Goal: Information Seeking & Learning: Check status

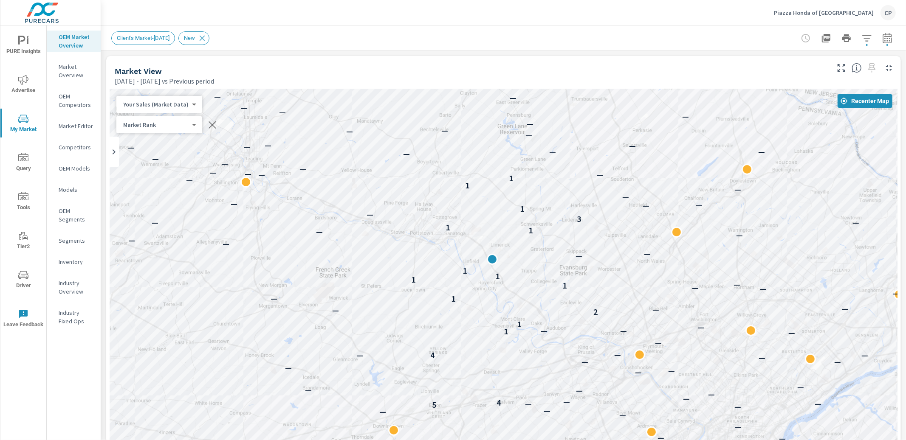
scroll to position [0, 0]
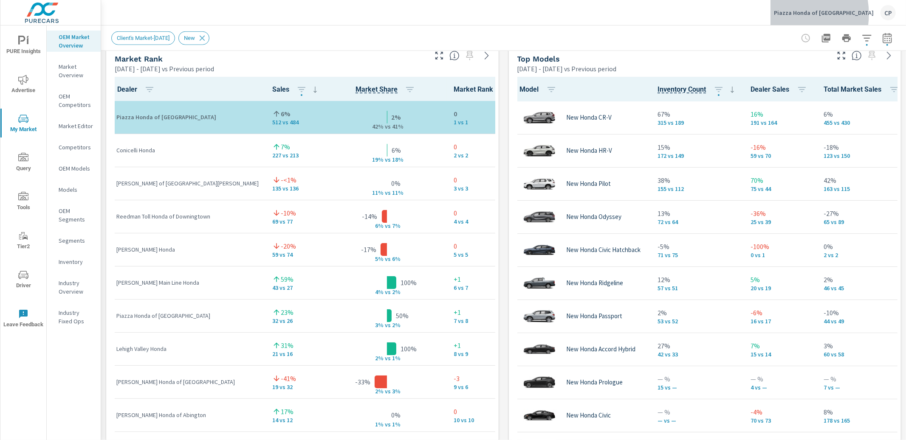
click at [816, 14] on p "Piazza Honda of Pottstown" at bounding box center [824, 13] width 100 height 8
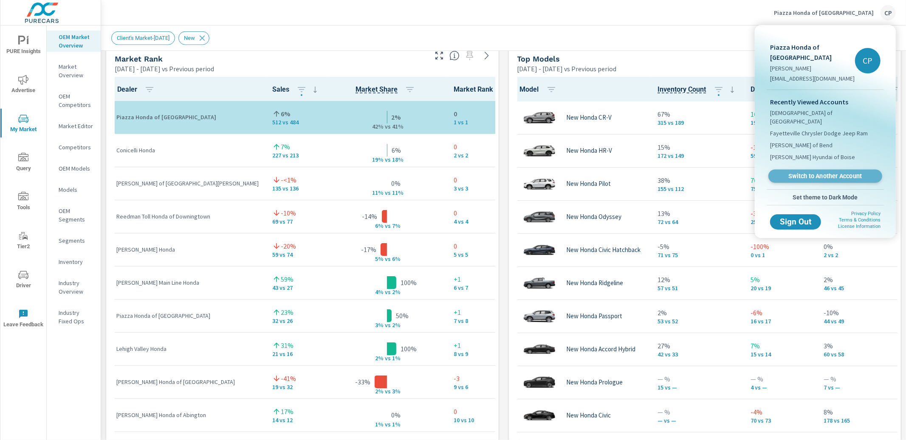
click at [801, 172] on span "Switch to Another Account" at bounding box center [825, 176] width 104 height 8
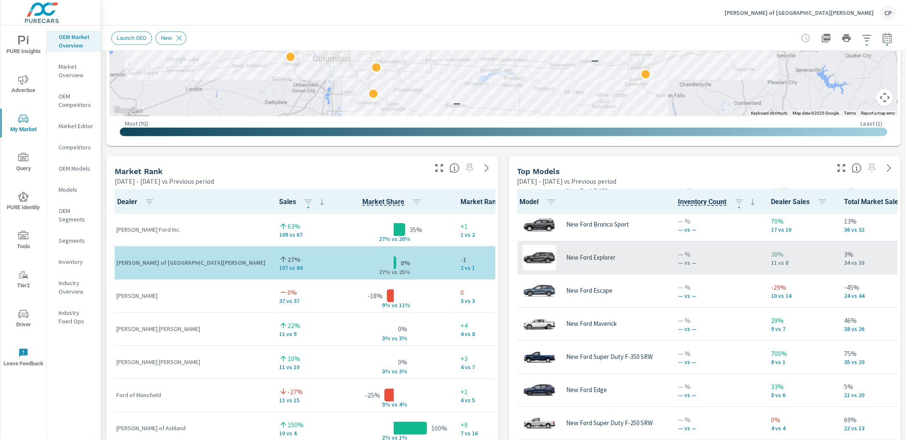
scroll to position [42, 0]
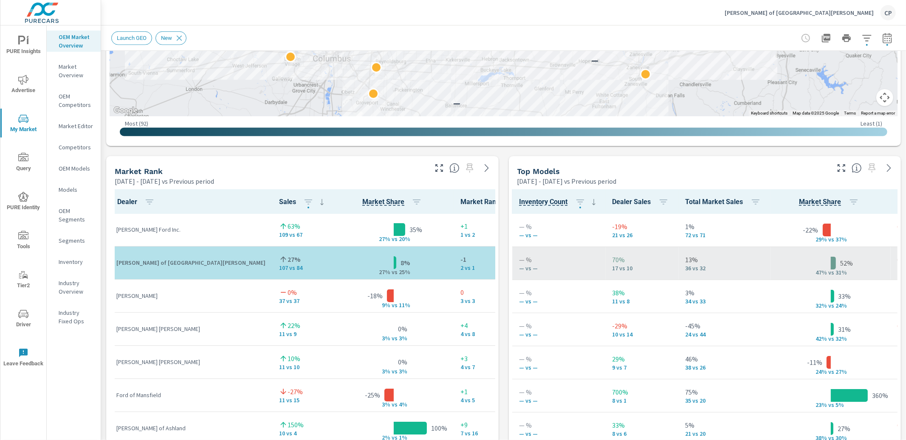
scroll to position [0, 166]
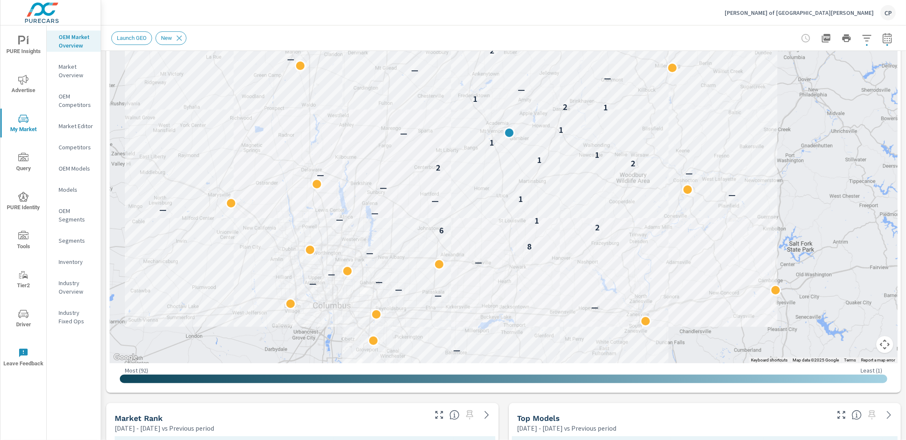
scroll to position [195, 0]
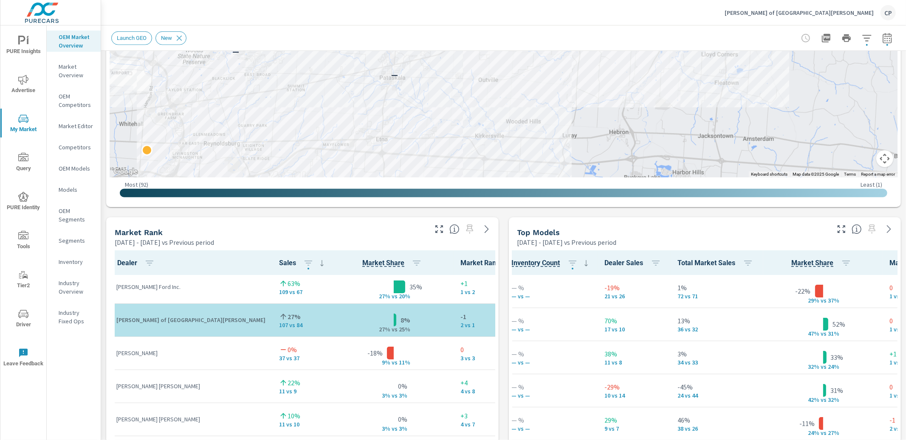
scroll to position [385, 0]
click at [141, 286] on p "[PERSON_NAME] Ford Inc." at bounding box center [190, 286] width 149 height 8
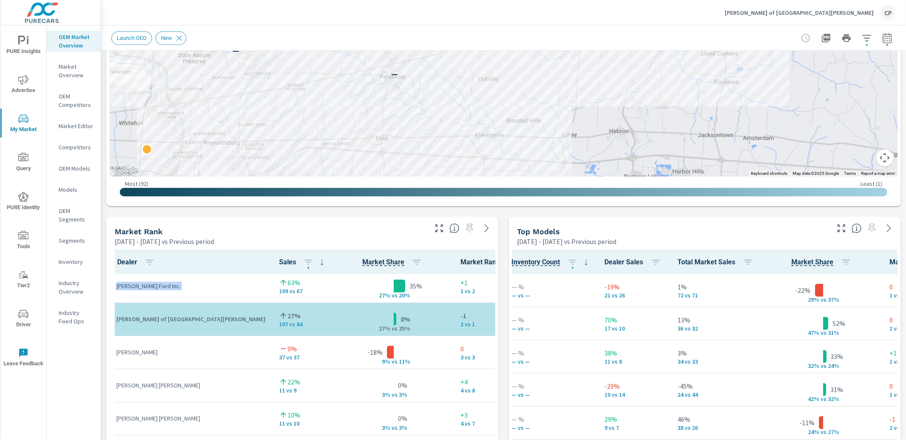
click at [141, 286] on p "[PERSON_NAME] Ford Inc." at bounding box center [190, 286] width 149 height 8
copy tr "[PERSON_NAME] Ford Inc."
click at [504, 220] on div "Market View Feb 01, 2024 - Aug 31, 2024 vs Previous period ← Move left → Move r…" at bounding box center [503, 393] width 805 height 1454
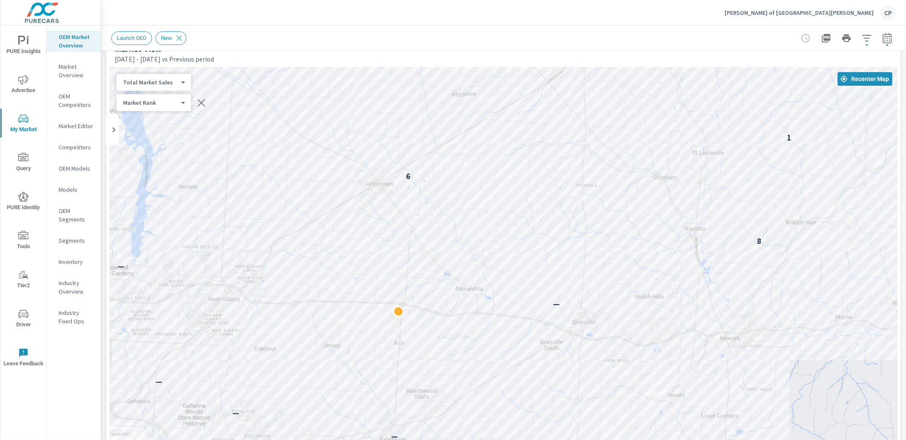
scroll to position [0, 0]
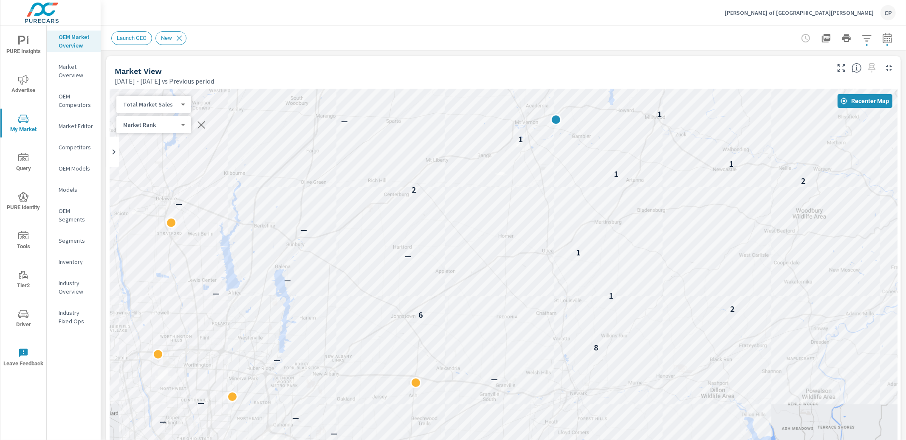
drag, startPoint x: 402, startPoint y: 272, endPoint x: 386, endPoint y: 312, distance: 42.8
click at [387, 313] on div "— — — — — — — — — 8 6 2 1 — — — — 1 — — — — 2 2 1 1 1 — 1 1 2 1 — — — — 2 — —" at bounding box center [504, 325] width 788 height 472
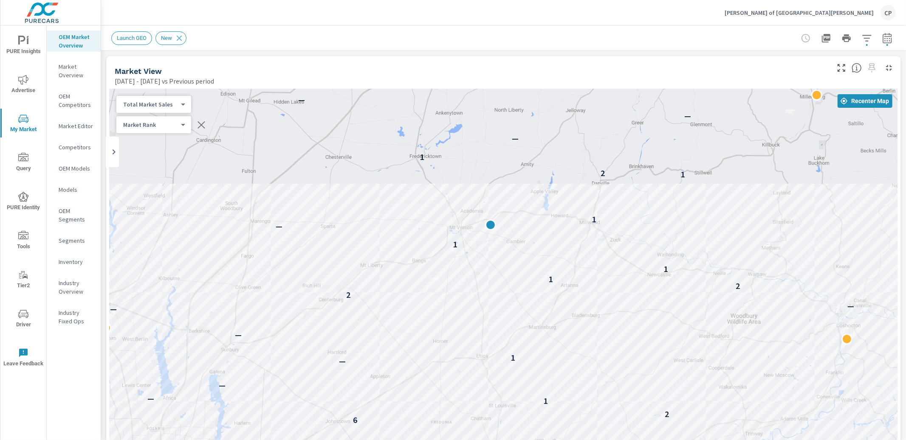
drag, startPoint x: 433, startPoint y: 243, endPoint x: 360, endPoint y: 347, distance: 127.1
click at [360, 348] on div "— — — — — — — — — 8 6 2 1 — — — — 1 — — — — 2 2 1 1 1 — 1 1 2 1 — — — — 2 — — —" at bounding box center [504, 325] width 788 height 472
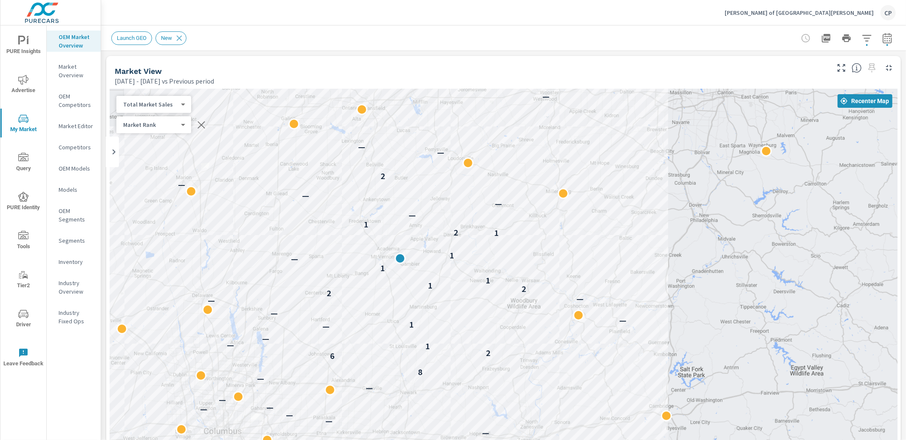
drag, startPoint x: 197, startPoint y: 203, endPoint x: 260, endPoint y: 202, distance: 62.9
click at [260, 202] on div "— — — — — — — — — 8 6 2 1 — — — — 1 — — — — 2 2 1 1 1 — 1 1 2 1 — — — — 2 — — —…" at bounding box center [504, 325] width 788 height 472
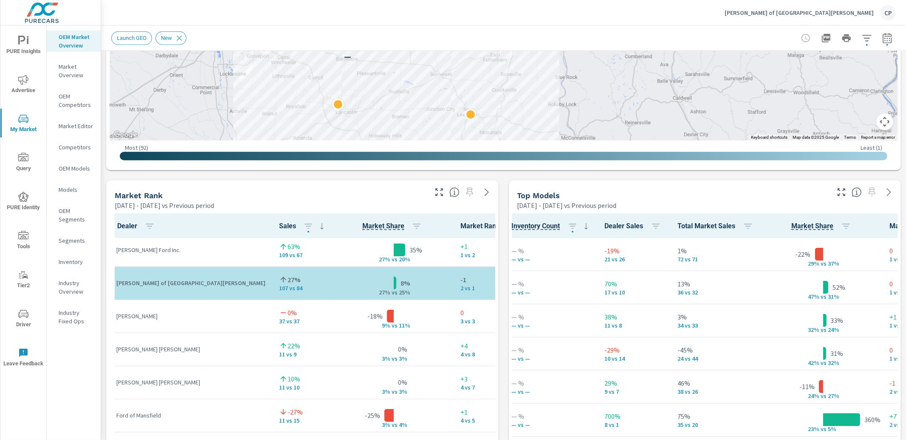
scroll to position [3, 0]
click at [841, 192] on icon "button" at bounding box center [841, 192] width 10 height 10
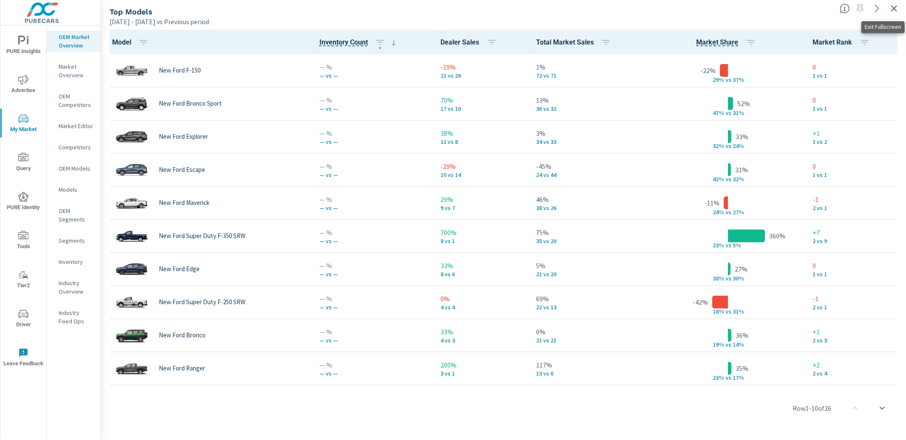
click at [892, 10] on icon "button" at bounding box center [894, 8] width 10 height 10
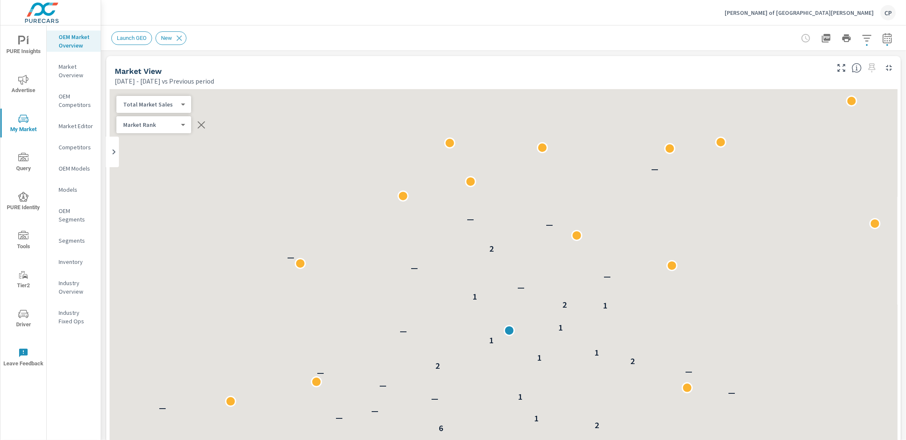
scroll to position [199, 0]
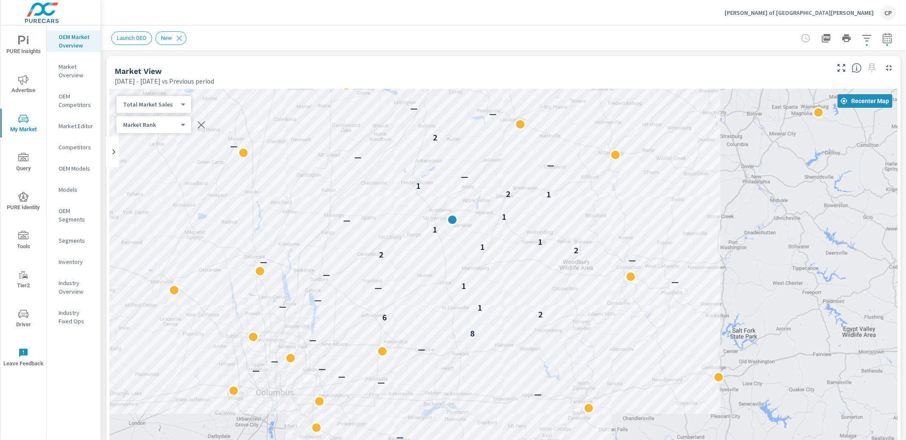
drag, startPoint x: 271, startPoint y: 185, endPoint x: 317, endPoint y: 145, distance: 60.8
click at [317, 145] on div "— — — — — — — — — 8 6 2 1 — — — — 1 — — — — 2 2 1 1 1 — 1 1 2 1 — — — — 2 — — —…" at bounding box center [504, 325] width 788 height 472
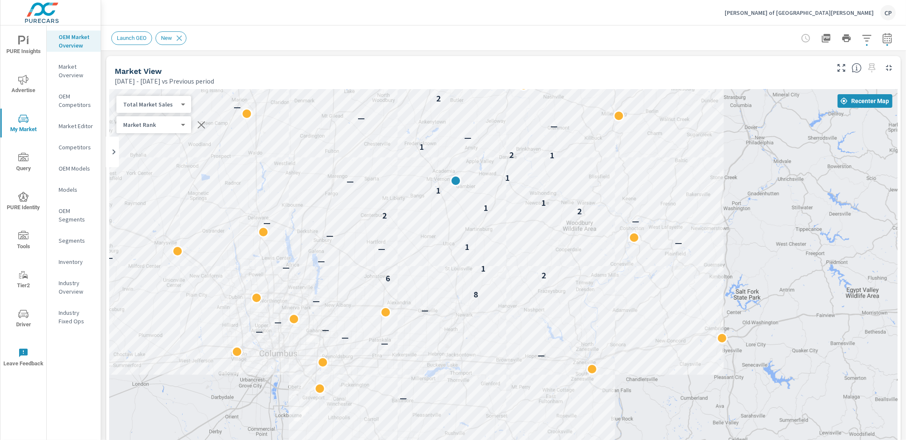
drag, startPoint x: 445, startPoint y: 390, endPoint x: 449, endPoint y: 349, distance: 41.0
click at [449, 349] on div "— — — — — — — — — 8 6 2 1 — — — — 1 — — — — 2 2 1 1 1 — 1 1 2 1 — — — — 2 — — —…" at bounding box center [504, 325] width 788 height 472
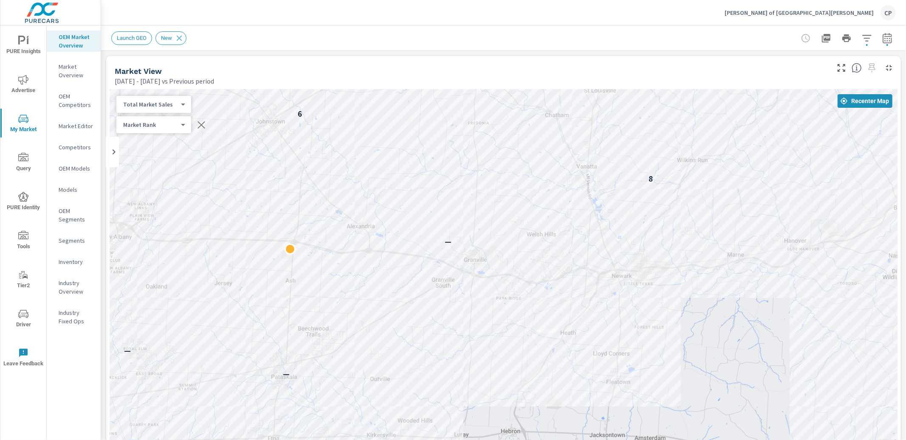
drag, startPoint x: 462, startPoint y: 340, endPoint x: 498, endPoint y: 374, distance: 49.6
click at [498, 374] on div "— — — — — — — 8 6 2 1 — — — 1 — 2 2 1 1" at bounding box center [504, 325] width 788 height 472
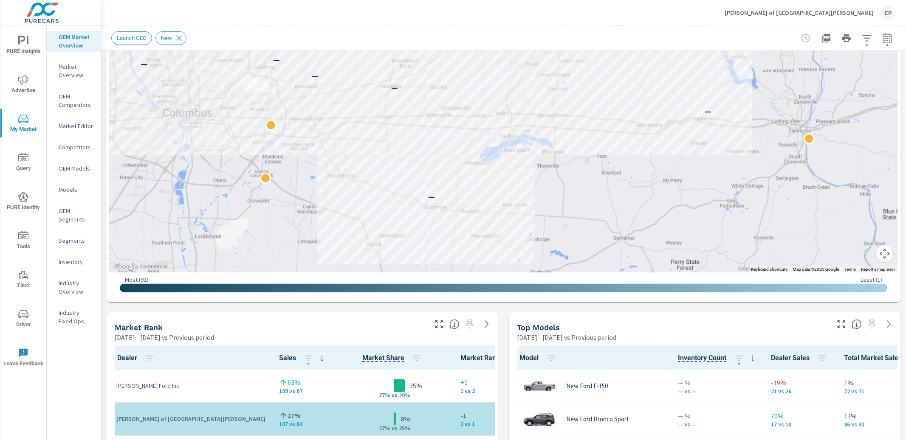
scroll to position [330, 0]
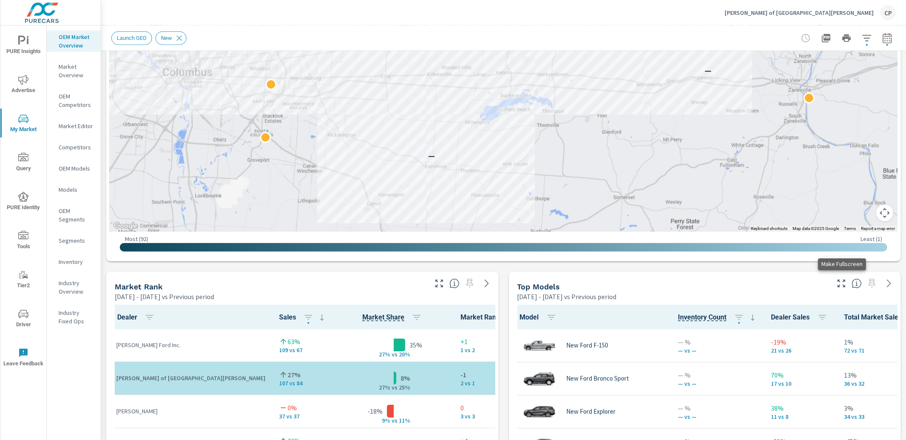
click at [839, 277] on button "button" at bounding box center [842, 284] width 14 height 14
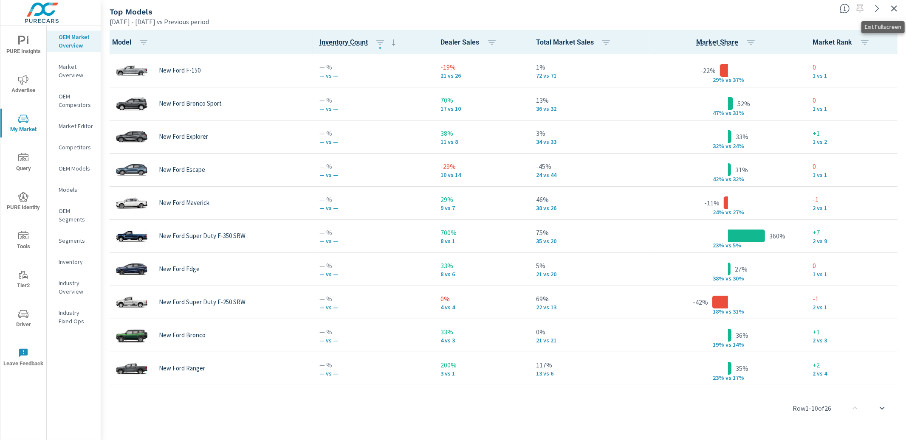
click at [892, 8] on icon "button" at bounding box center [894, 8] width 10 height 10
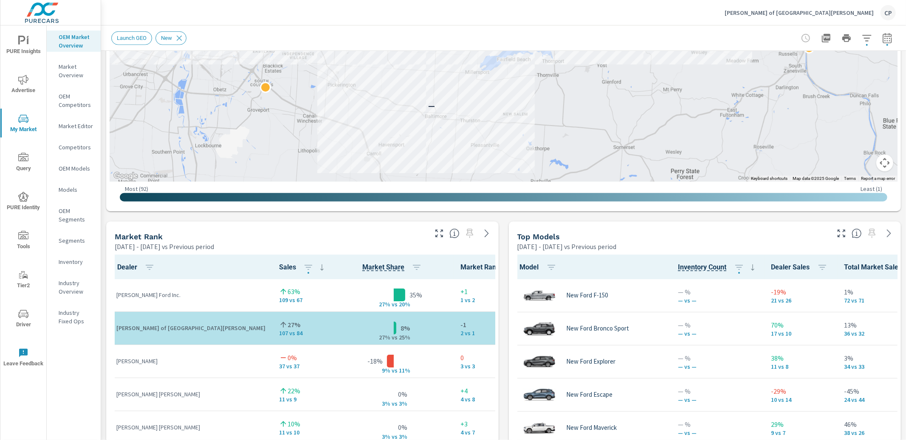
scroll to position [383, 0]
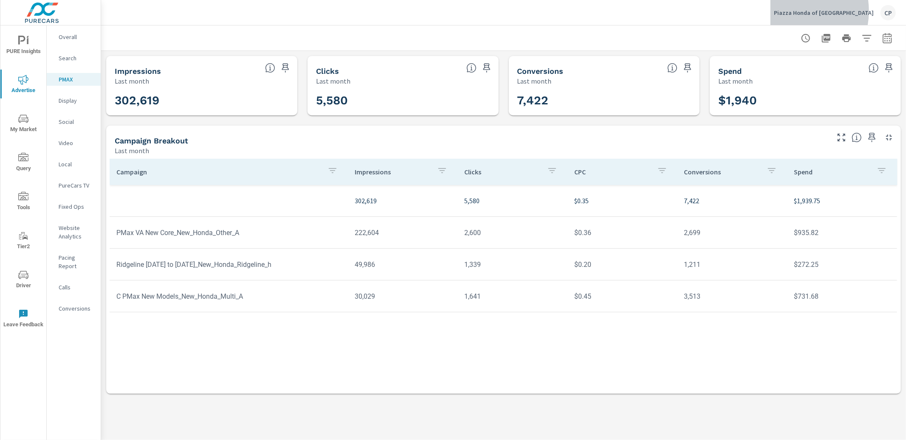
click at [819, 11] on p "Piazza Honda of [GEOGRAPHIC_DATA]" at bounding box center [824, 13] width 100 height 8
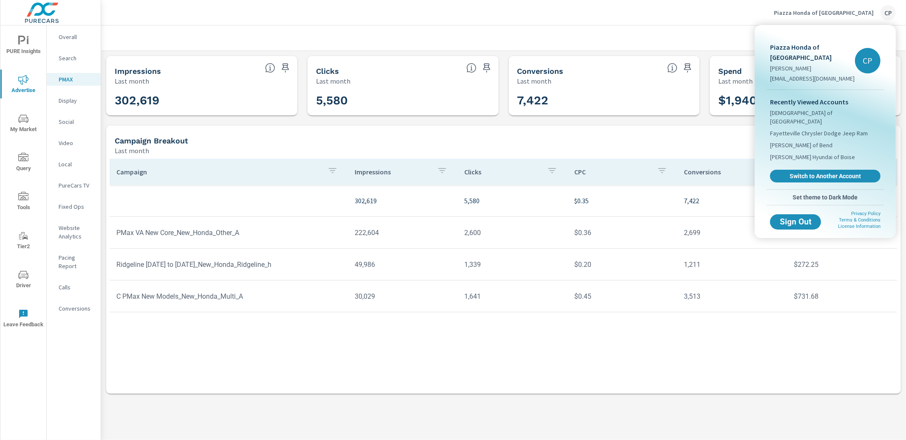
drag, startPoint x: 790, startPoint y: 155, endPoint x: 783, endPoint y: 147, distance: 10.0
click at [789, 172] on span "Switch to Another Account" at bounding box center [825, 176] width 101 height 8
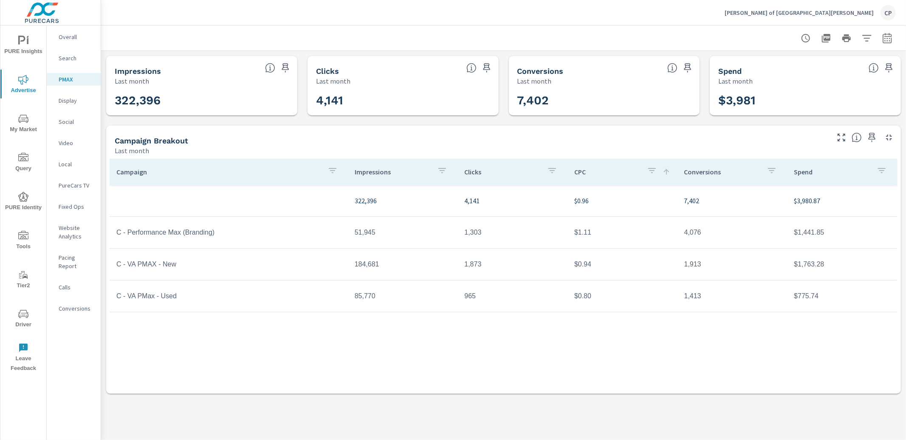
click at [77, 59] on p "Search" at bounding box center [76, 58] width 35 height 8
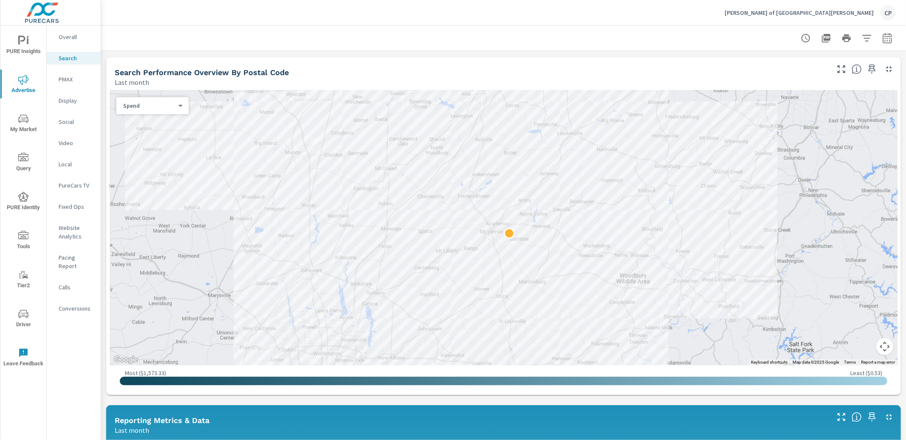
scroll to position [65, 0]
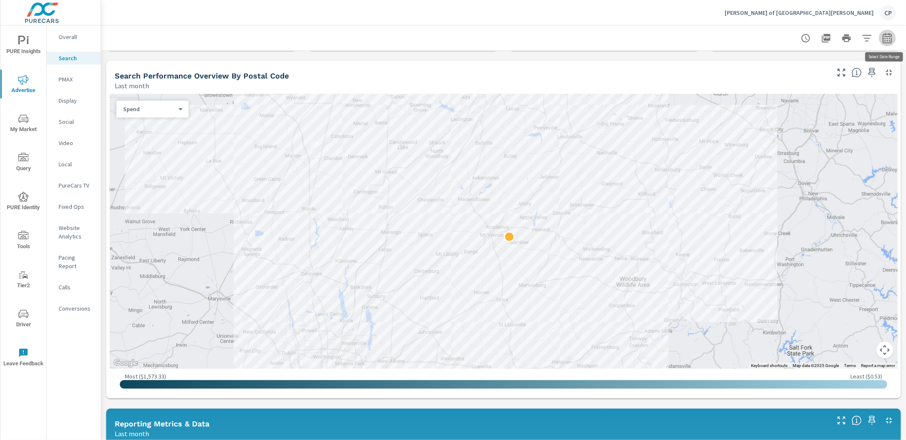
click at [890, 40] on icon "button" at bounding box center [887, 38] width 10 height 10
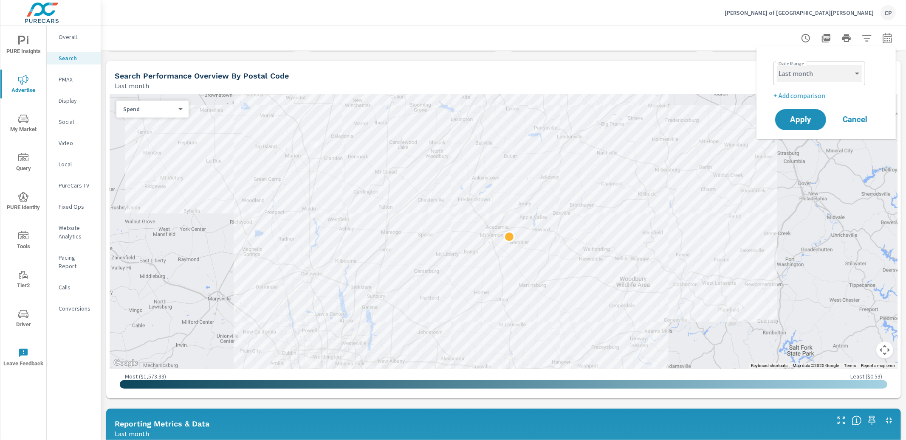
click at [811, 76] on select "Custom [DATE] Last week Last 7 days Last 14 days Last 30 days Last 45 days Last…" at bounding box center [819, 73] width 85 height 17
click at [777, 65] on select "Custom [DATE] Last week Last 7 days Last 14 days Last 30 days Last 45 days Last…" at bounding box center [819, 73] width 85 height 17
select select "custom"
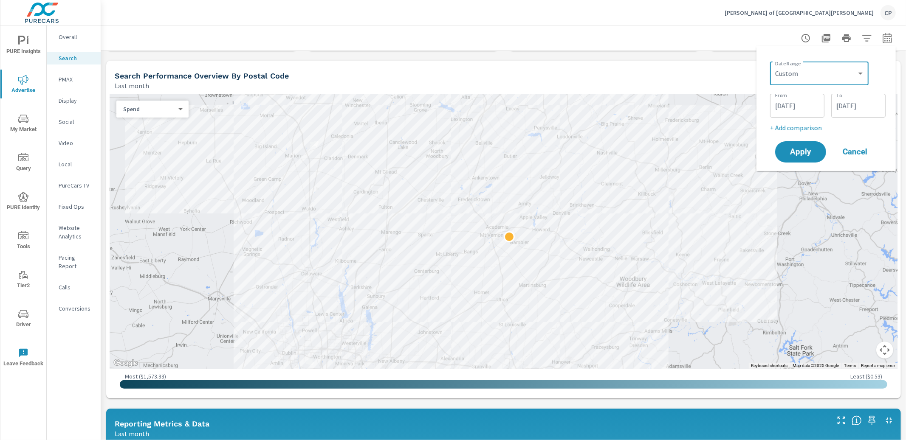
click at [784, 99] on input "08/01/2025" at bounding box center [797, 105] width 48 height 17
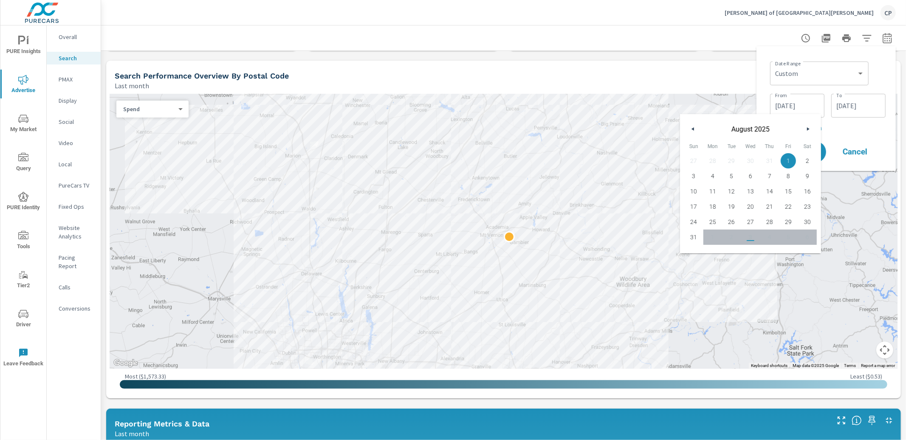
click at [698, 133] on div "August 2025" at bounding box center [750, 126] width 141 height 25
click at [694, 129] on button "button" at bounding box center [693, 129] width 10 height 10
click at [741, 160] on span "2" at bounding box center [750, 160] width 19 height 11
click at [735, 161] on span "1" at bounding box center [731, 160] width 19 height 11
type input "07/01/2025"
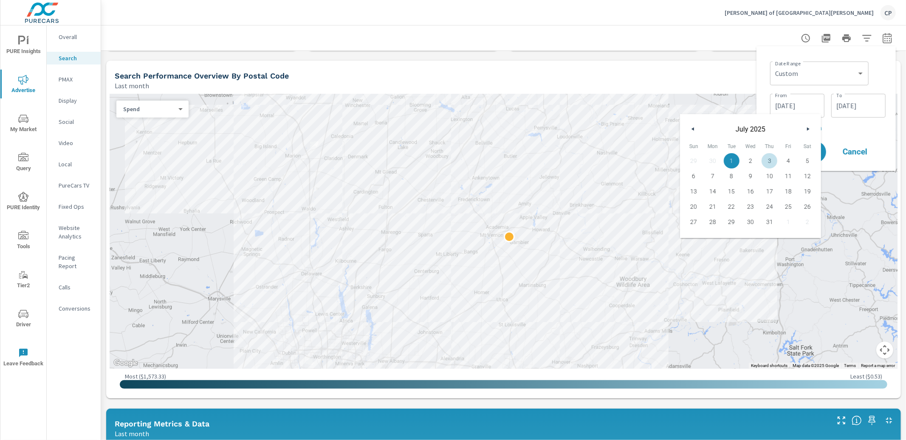
drag, startPoint x: 861, startPoint y: 102, endPoint x: 857, endPoint y: 113, distance: 12.4
click at [861, 103] on input "08/31/2025" at bounding box center [859, 105] width 48 height 17
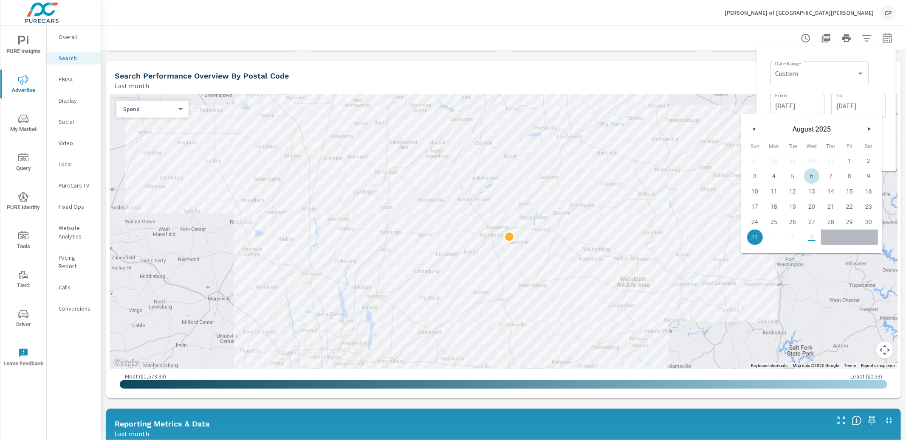
drag, startPoint x: 755, startPoint y: 130, endPoint x: 759, endPoint y: 136, distance: 8.2
click at [755, 130] on button "button" at bounding box center [754, 129] width 10 height 10
click at [824, 220] on span "31" at bounding box center [830, 222] width 19 height 11
type input "07/31/2025"
click at [833, 222] on span "31" at bounding box center [830, 222] width 19 height 11
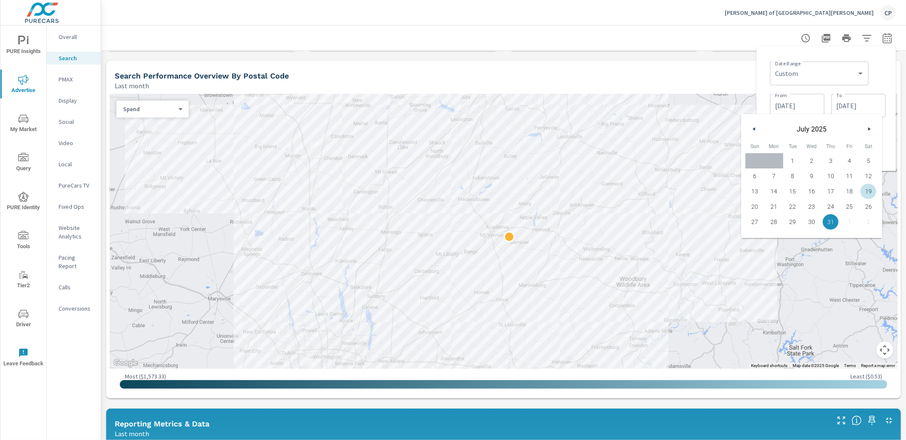
click at [887, 135] on div "Date Range Custom Yesterday Last week Last 7 days Last 14 days Last 30 days Las…" at bounding box center [826, 108] width 126 height 111
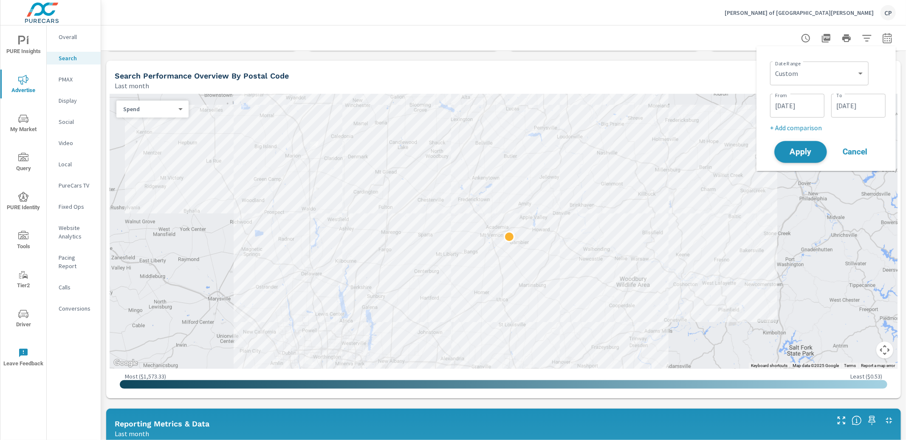
click at [800, 155] on span "Apply" at bounding box center [800, 152] width 35 height 8
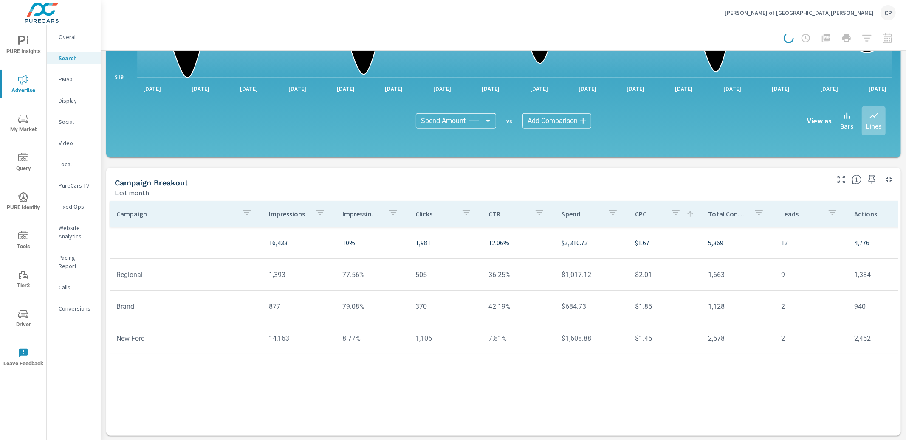
scroll to position [516, 0]
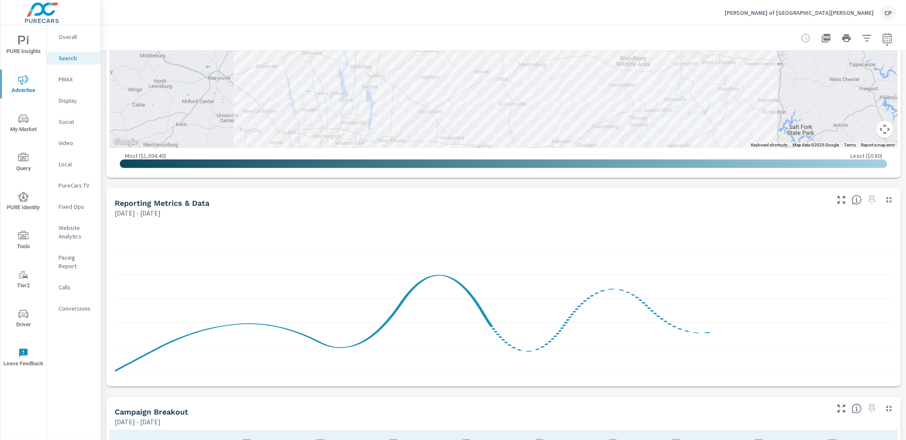
scroll to position [274, 0]
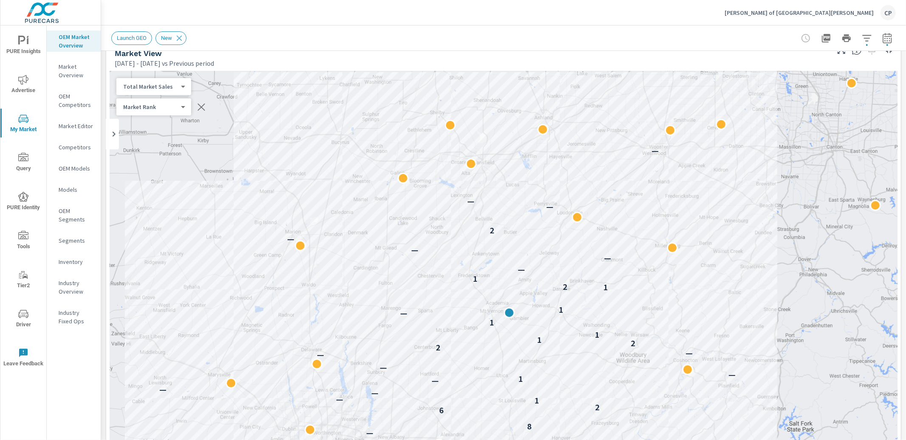
scroll to position [37, 0]
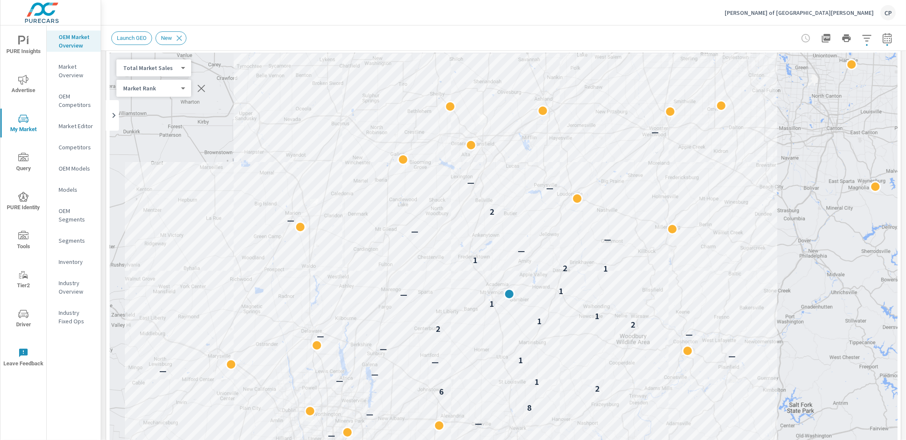
click at [884, 39] on icon "button" at bounding box center [887, 38] width 10 height 10
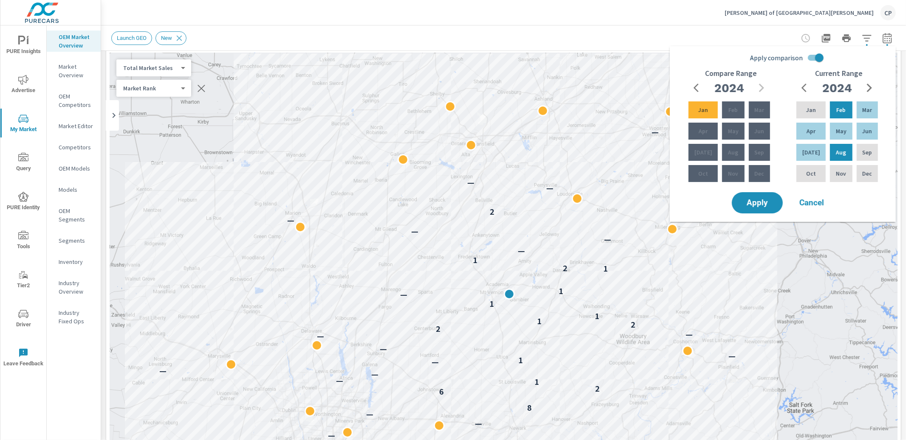
click at [639, 32] on div "Launch GEO New" at bounding box center [444, 38] width 666 height 14
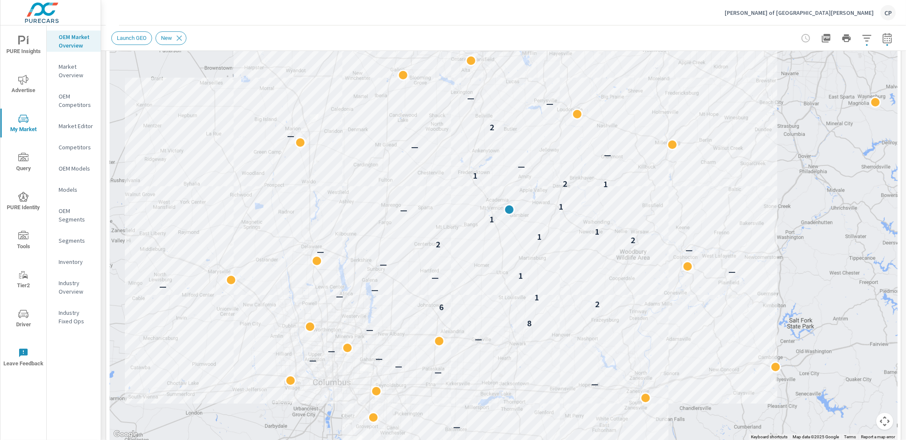
scroll to position [123, 0]
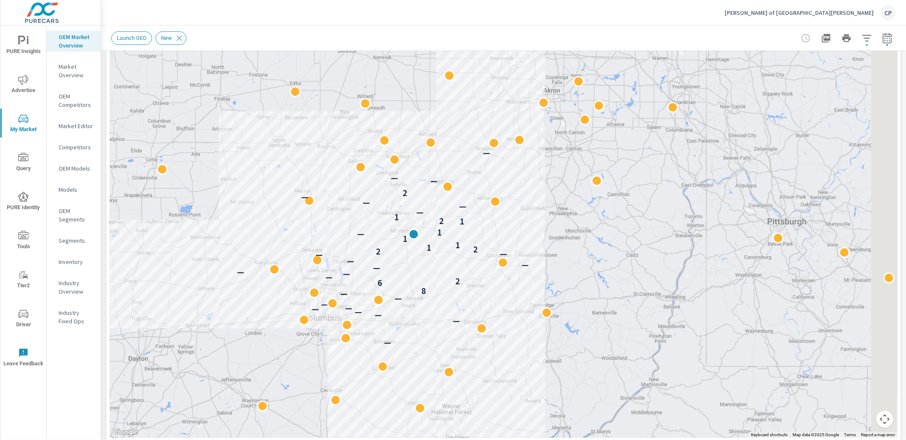
drag, startPoint x: 631, startPoint y: 126, endPoint x: 532, endPoint y: 138, distance: 99.7
click at [533, 139] on div "— — — — — — — — — 8 6 2 — — — — — — — — 2 2 1 1 1 — 1 1 2 1 — — — — 2 — — — — 2…" at bounding box center [504, 202] width 788 height 472
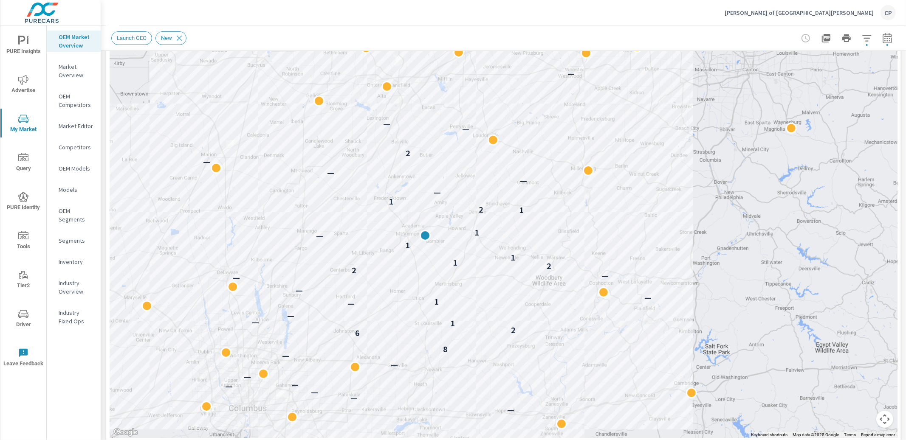
drag, startPoint x: 451, startPoint y: 148, endPoint x: 514, endPoint y: 55, distance: 112.2
click at [514, 55] on div "— — — — — — — — — 8 6 2 1 — — — — 1 — — — — 2 2 1 1 1 — 1 1 2 1 — — — — 2 — — —…" at bounding box center [504, 202] width 788 height 472
drag, startPoint x: 25, startPoint y: 46, endPoint x: 30, endPoint y: 55, distance: 9.7
click at [28, 51] on span "PURE Insights" at bounding box center [23, 46] width 41 height 21
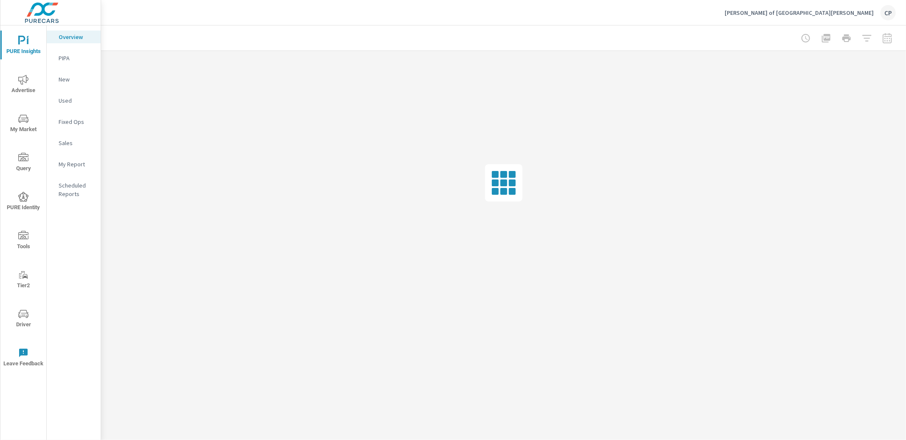
click at [80, 169] on div "My Report" at bounding box center [74, 164] width 54 height 13
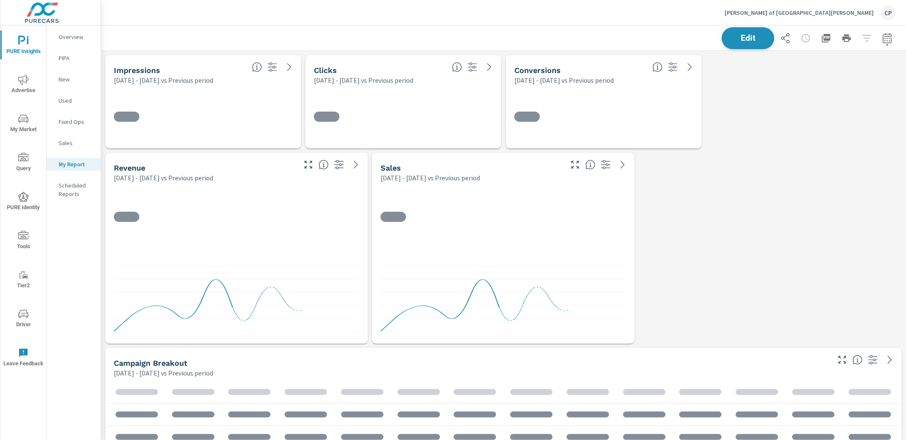
scroll to position [2349, 805]
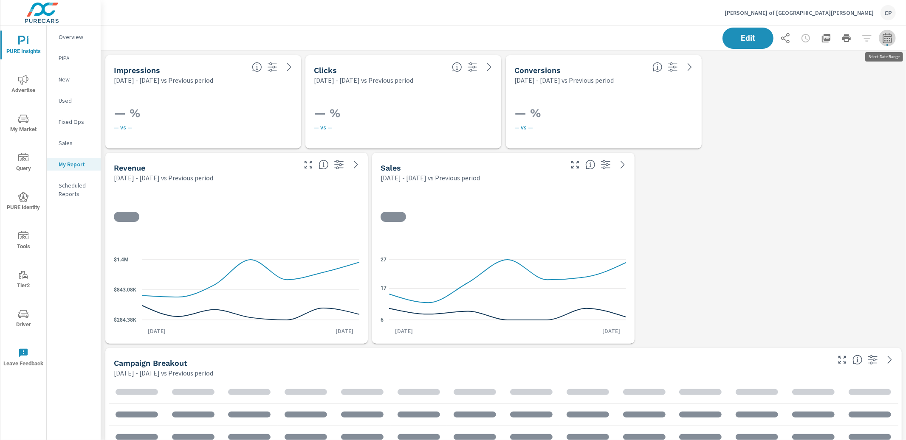
click at [885, 39] on icon "button" at bounding box center [887, 38] width 10 height 10
select select "Previous period"
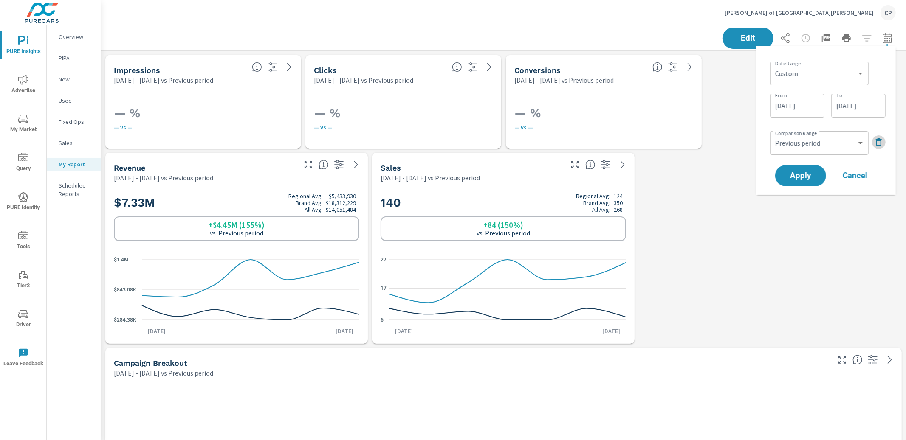
click at [876, 144] on icon "button" at bounding box center [879, 142] width 6 height 8
click at [811, 150] on span "Apply" at bounding box center [800, 152] width 35 height 8
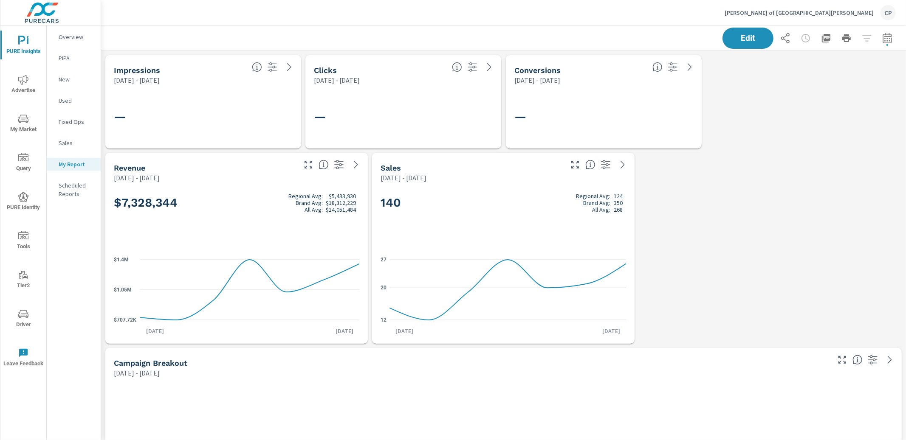
click at [885, 35] on icon "button" at bounding box center [887, 38] width 10 height 10
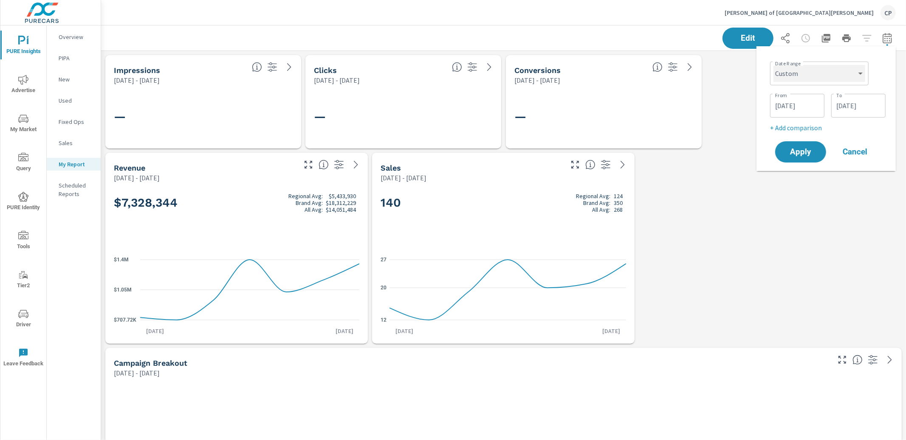
click at [854, 66] on select "Custom [DATE] Last week Last 7 days Last 14 days Last 30 days Last 45 days Last…" at bounding box center [819, 73] width 92 height 17
click at [773, 65] on select "Custom [DATE] Last week Last 7 days Last 14 days Last 30 days Last 45 days Last…" at bounding box center [819, 73] width 92 height 17
select select "Last month"
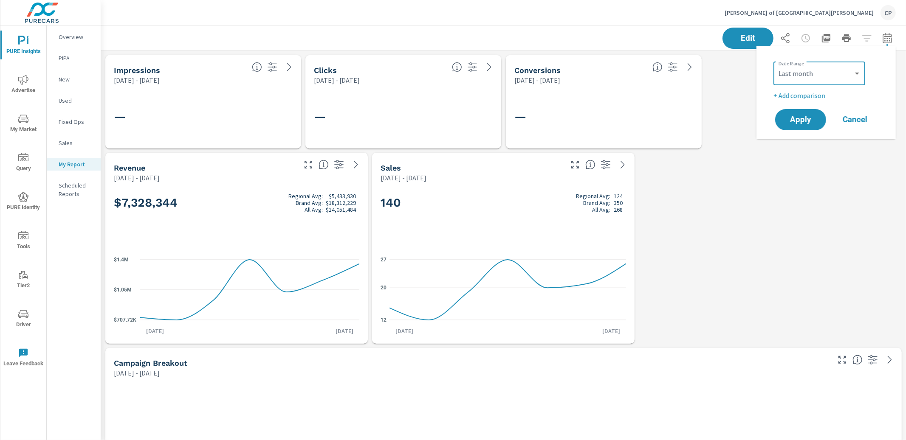
click at [805, 107] on div "Apply Cancel" at bounding box center [827, 119] width 109 height 25
click at [804, 113] on button "Apply" at bounding box center [800, 120] width 53 height 22
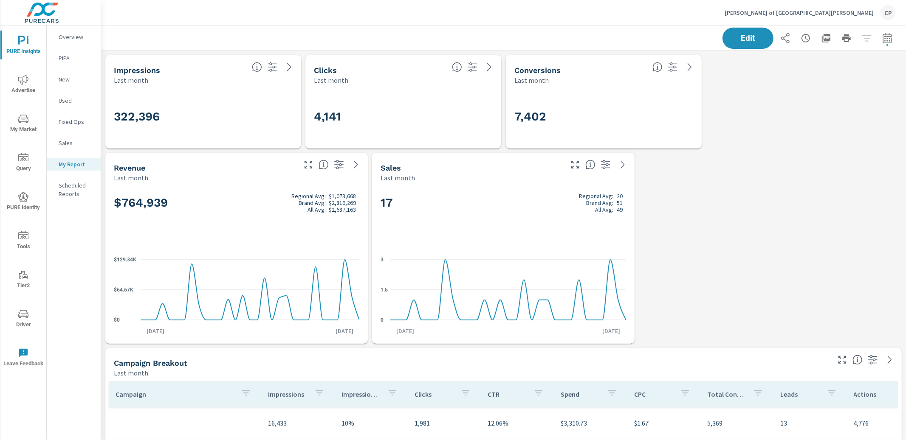
click at [893, 39] on button "button" at bounding box center [887, 38] width 17 height 17
select select "Last month"
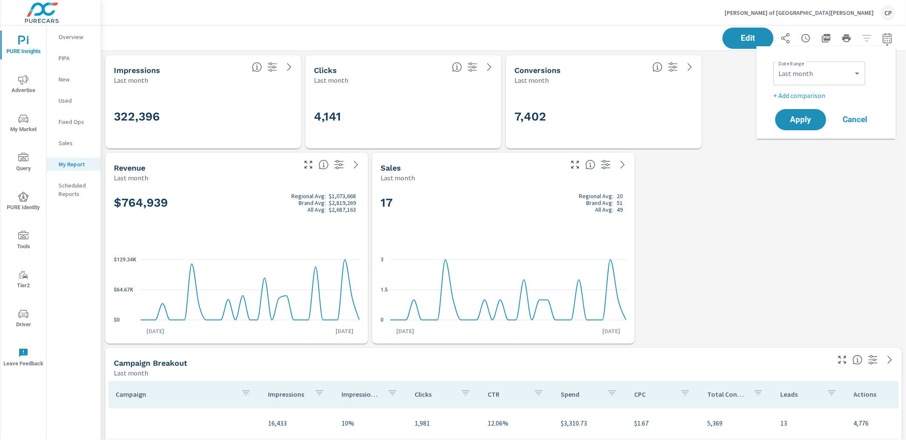
click at [827, 95] on p "+ Add comparison" at bounding box center [827, 95] width 109 height 10
select select "Previous period"
click at [802, 144] on span "Apply" at bounding box center [800, 144] width 35 height 8
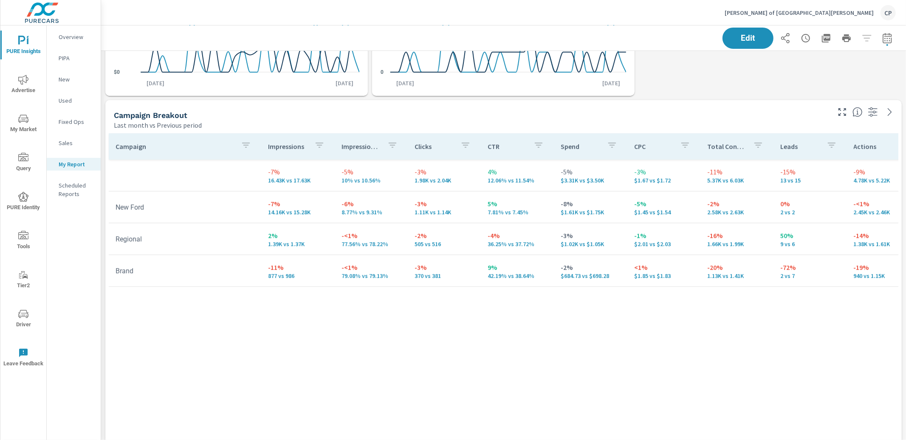
scroll to position [279, 0]
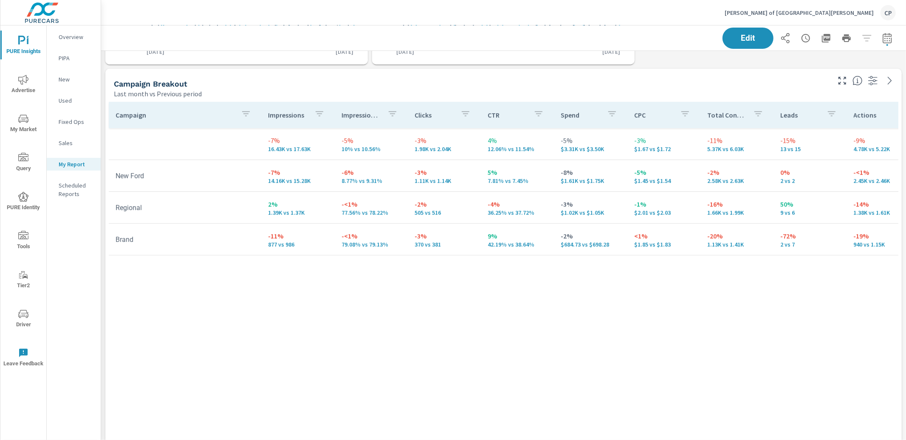
click at [880, 44] on div "Edit" at bounding box center [808, 38] width 173 height 21
click at [882, 39] on icon "button" at bounding box center [887, 38] width 10 height 10
select select "Last month"
select select "Previous period"
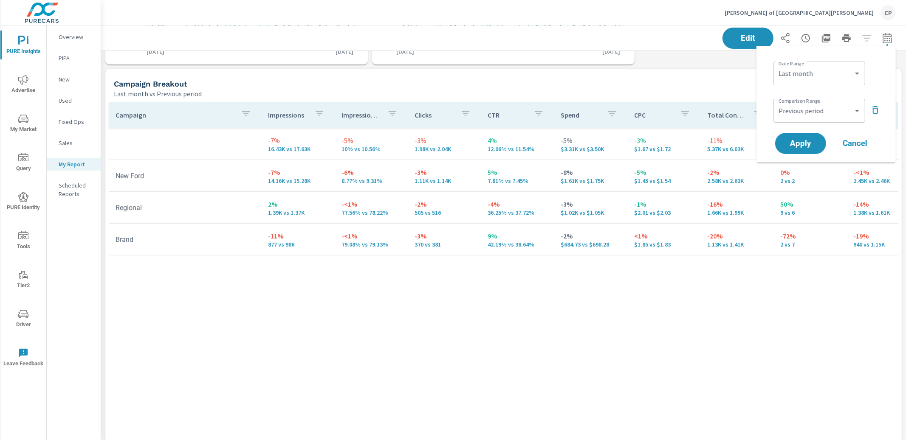
drag, startPoint x: 877, startPoint y: 110, endPoint x: 871, endPoint y: 113, distance: 6.8
click at [876, 110] on icon "button" at bounding box center [875, 110] width 10 height 10
click at [804, 129] on button "Apply" at bounding box center [800, 120] width 53 height 22
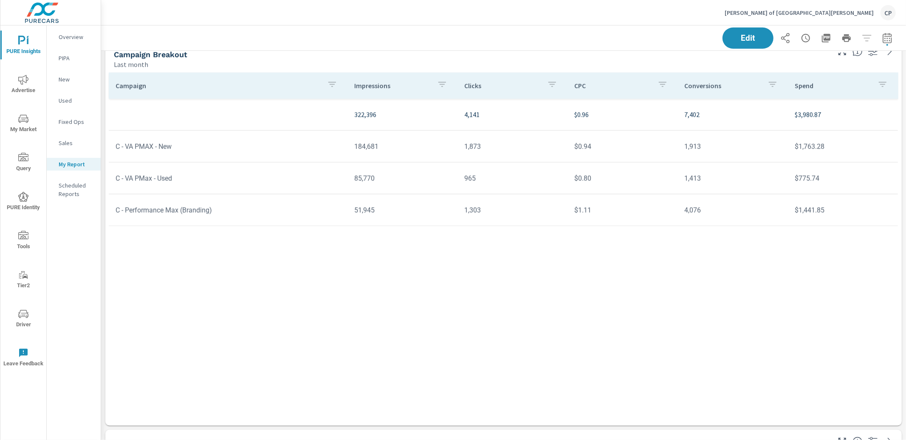
scroll to position [703, 0]
click at [592, 142] on td "$0.94" at bounding box center [622, 144] width 110 height 22
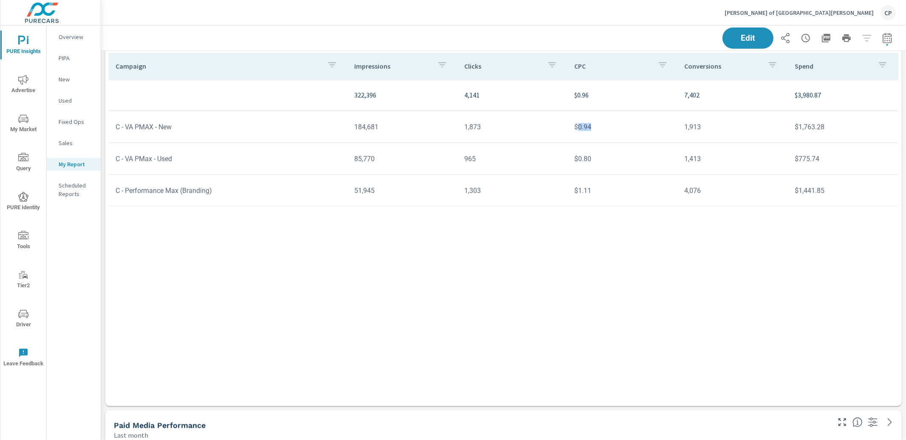
scroll to position [2349, 805]
click at [432, 115] on tr "C - VA PMAX - New 184,681 1,873 $0.94 1,913 $1,763.28" at bounding box center [503, 127] width 789 height 32
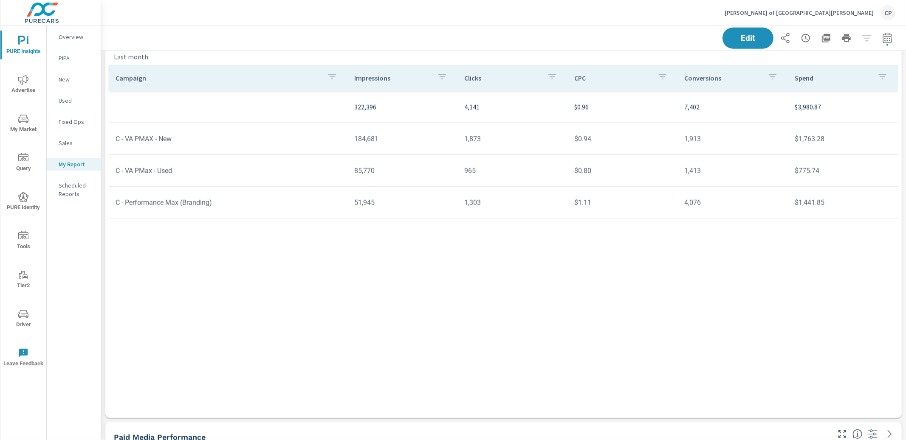
scroll to position [699, 0]
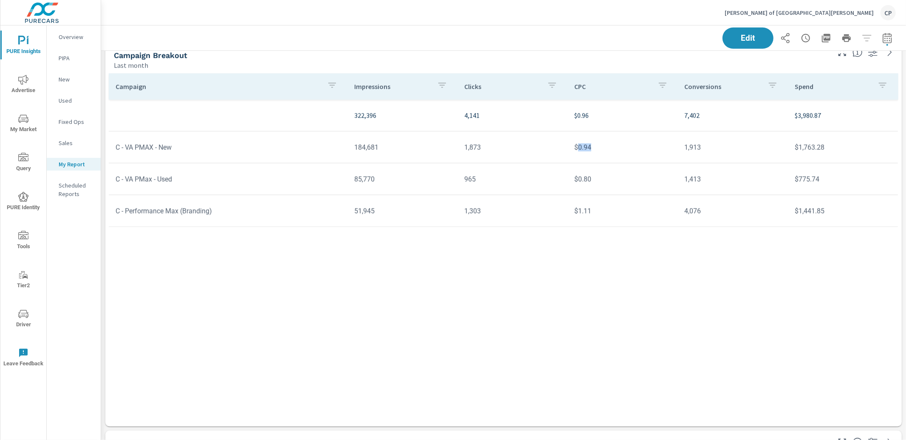
drag, startPoint x: 578, startPoint y: 150, endPoint x: 595, endPoint y: 150, distance: 16.6
click at [595, 150] on td "$0.94" at bounding box center [622, 148] width 110 height 22
